Goal: Task Accomplishment & Management: Use online tool/utility

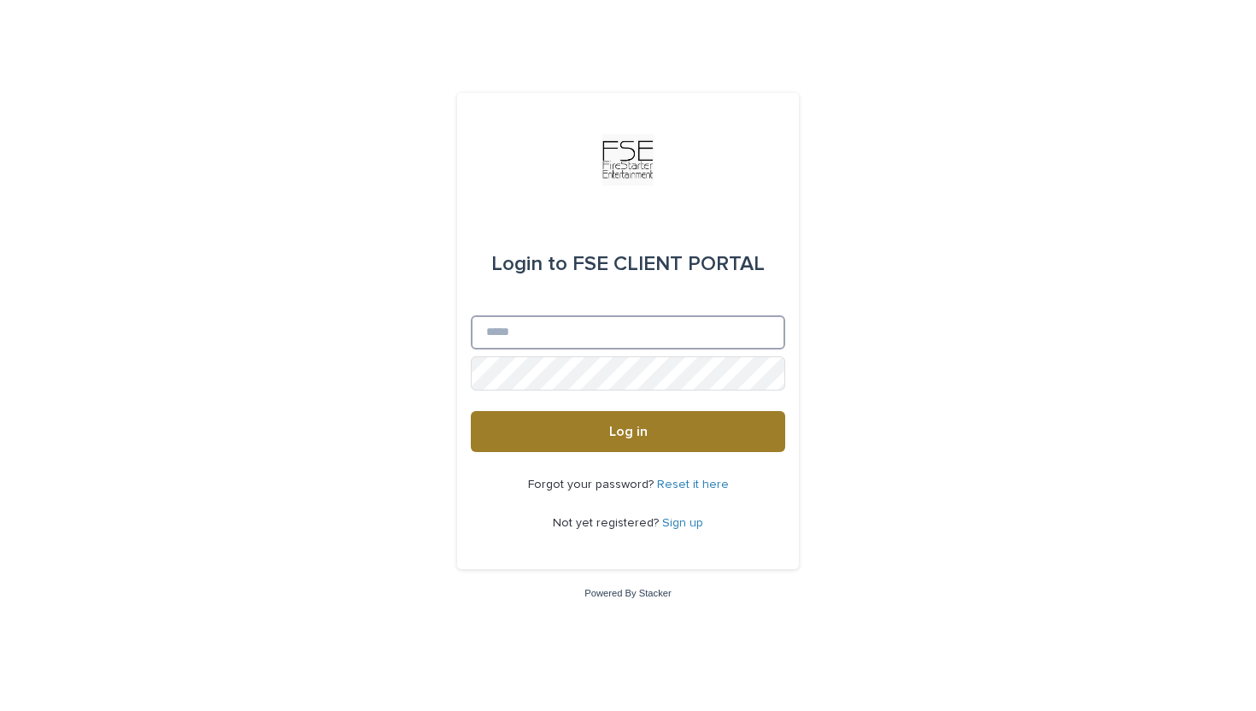
type input "**********"
click at [602, 421] on button "Log in" at bounding box center [628, 431] width 315 height 41
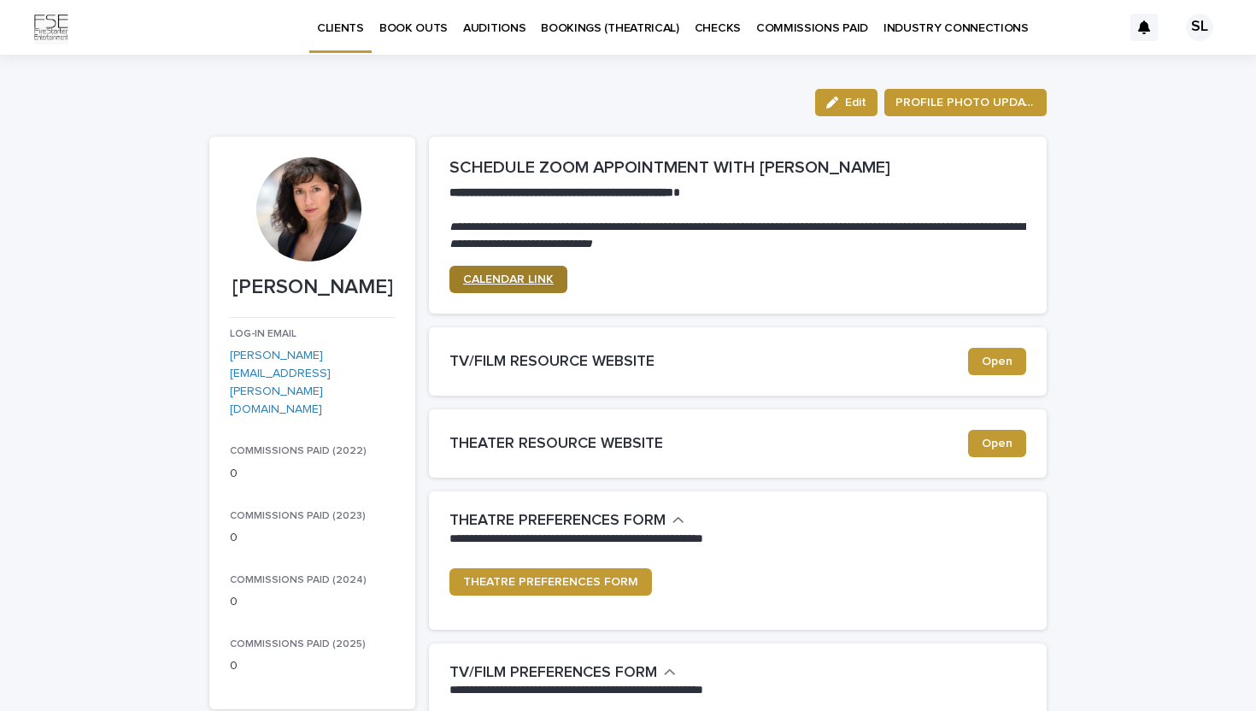
click at [507, 283] on span "CALENDAR LINK" at bounding box center [508, 280] width 91 height 12
